Goal: Task Accomplishment & Management: Manage account settings

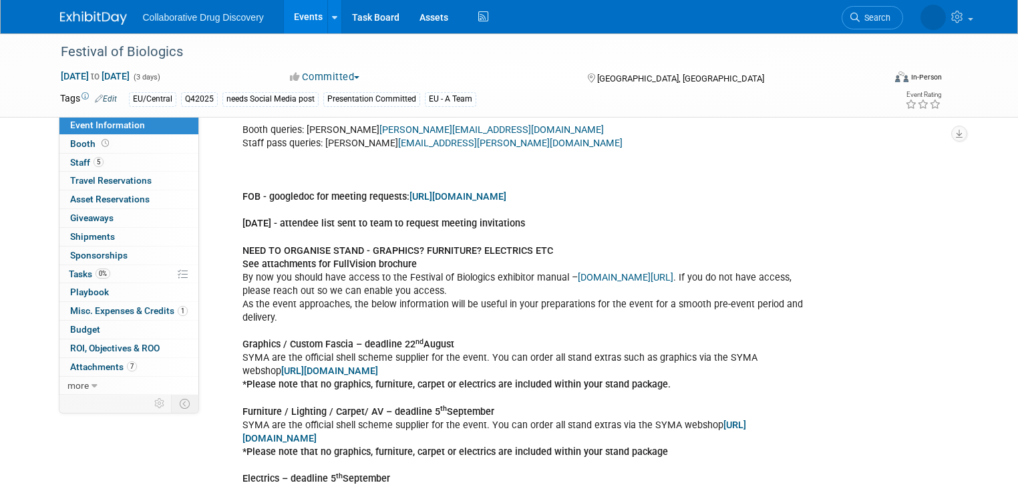
scroll to position [481, 0]
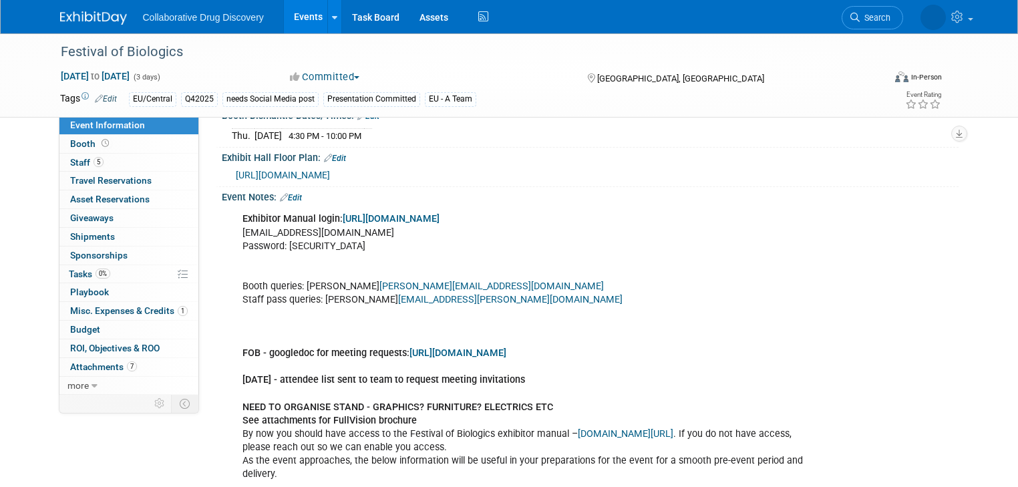
click at [415, 305] on link "[EMAIL_ADDRESS][PERSON_NAME][DOMAIN_NAME]" at bounding box center [510, 299] width 225 height 11
drag, startPoint x: 509, startPoint y: 310, endPoint x: 376, endPoint y: 311, distance: 133.6
copy link "[EMAIL_ADDRESS][PERSON_NAME][DOMAIN_NAME]"
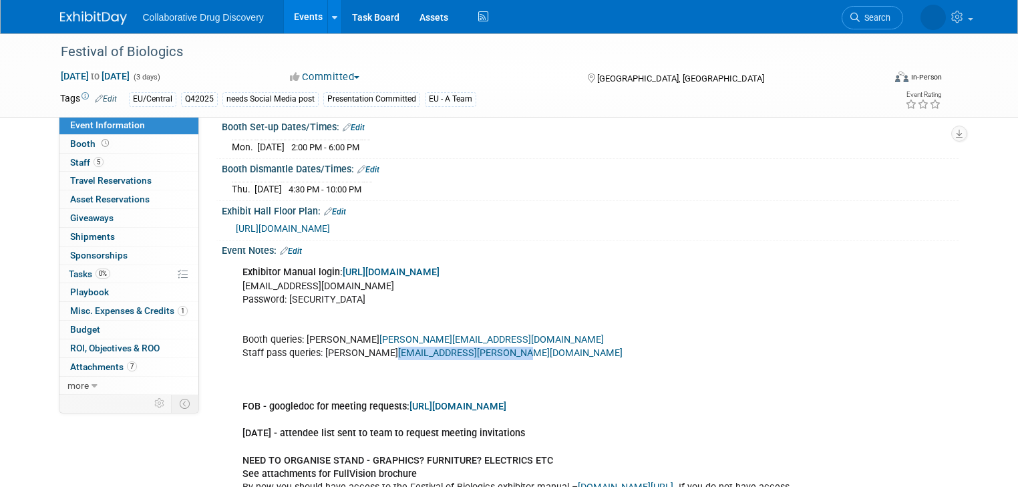
scroll to position [428, 0]
click at [286, 256] on link "Edit" at bounding box center [291, 251] width 22 height 9
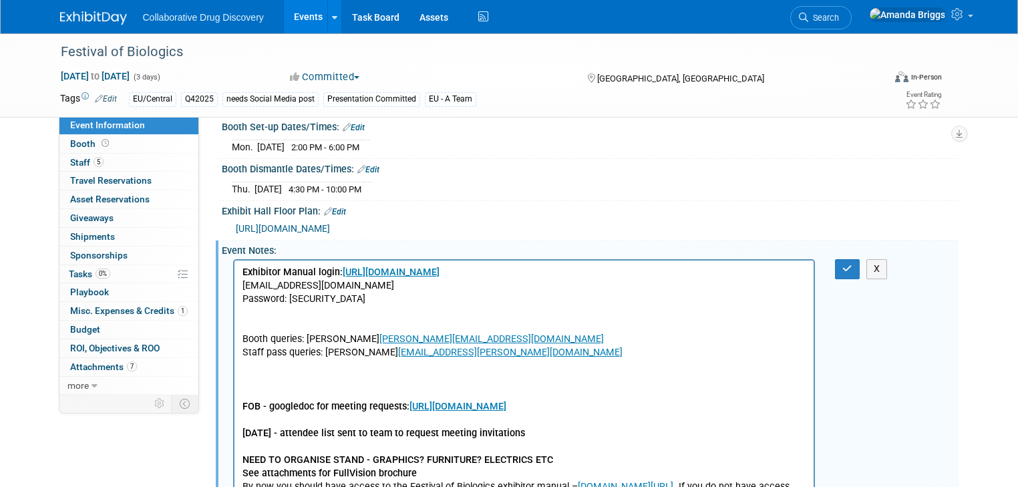
scroll to position [0, 0]
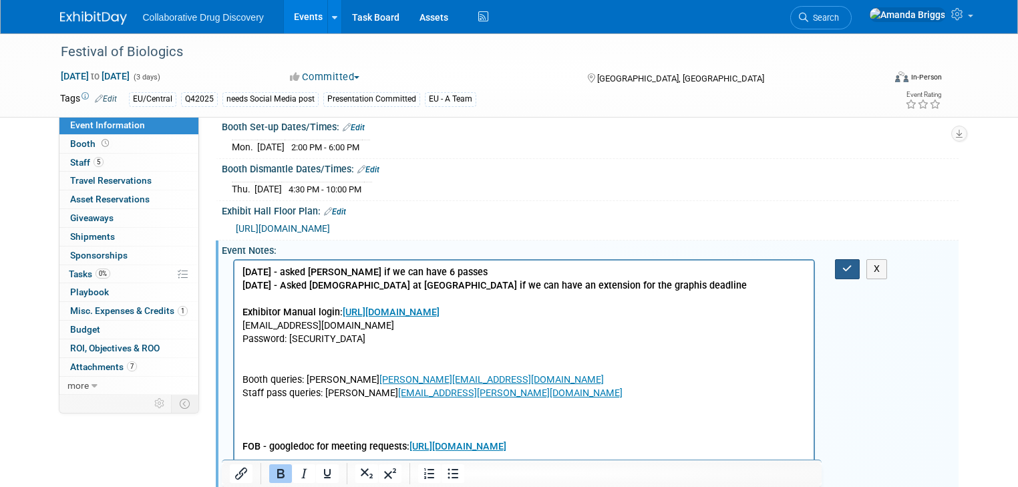
click at [849, 277] on button "button" at bounding box center [847, 268] width 25 height 19
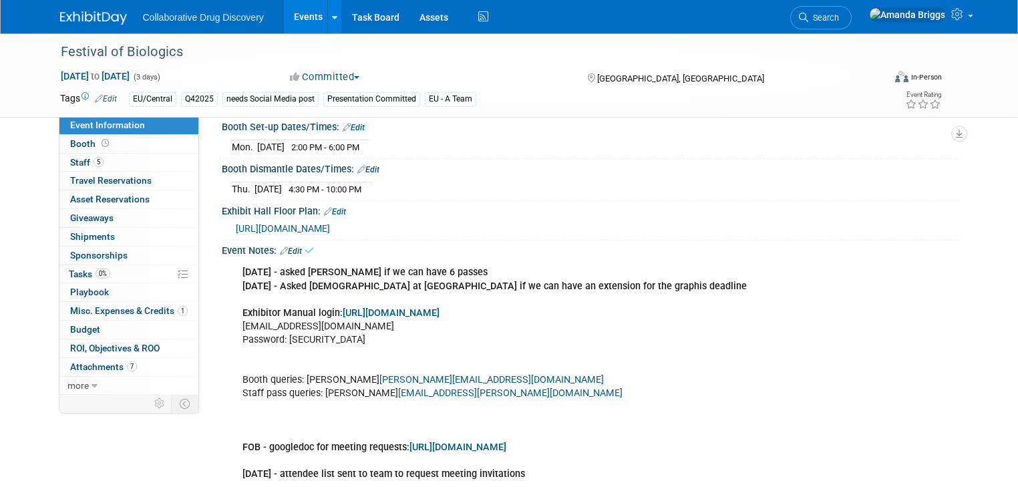
click at [292, 256] on link "Edit" at bounding box center [291, 251] width 22 height 9
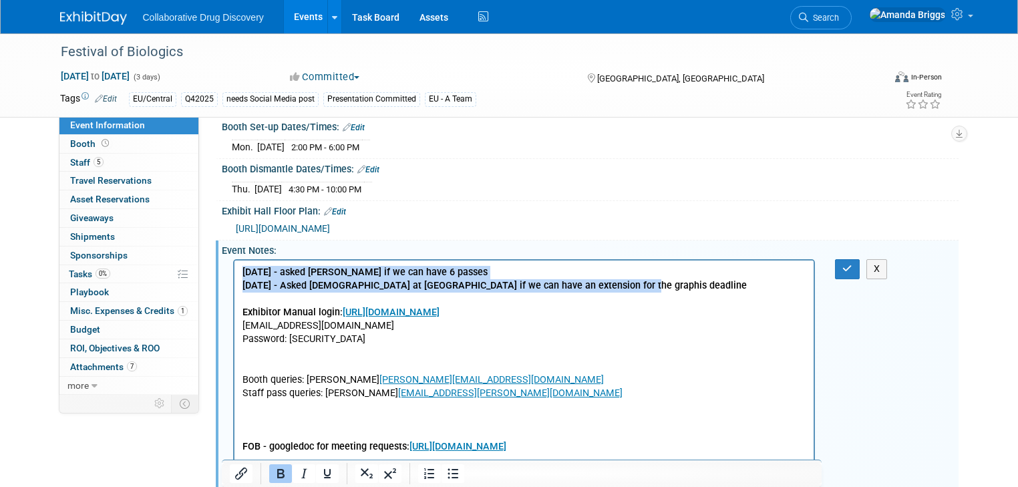
drag, startPoint x: 635, startPoint y: 288, endPoint x: 231, endPoint y: 267, distance: 404.8
click at [283, 473] on icon "Bold" at bounding box center [281, 474] width 16 height 16
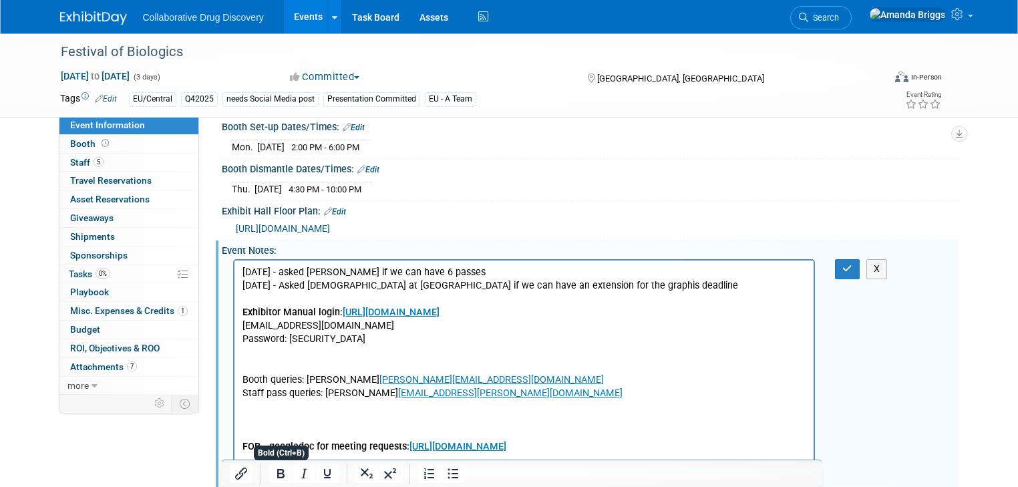
drag, startPoint x: 571, startPoint y: 399, endPoint x: 595, endPoint y: 393, distance: 24.8
click at [852, 273] on icon "button" at bounding box center [848, 268] width 10 height 9
